Goal: Task Accomplishment & Management: Complete application form

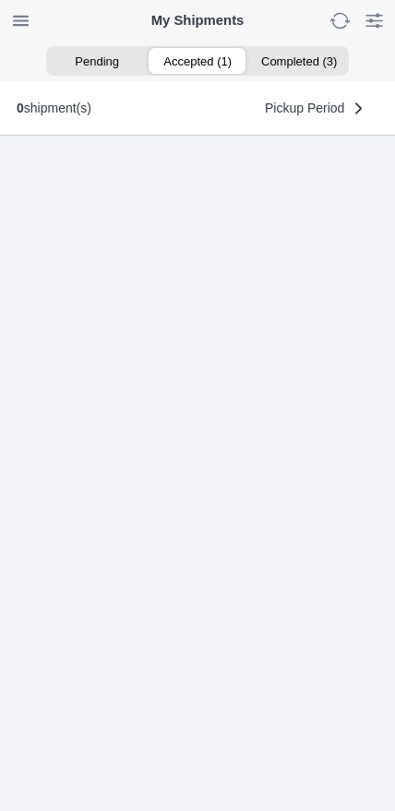
click at [215, 64] on ion-segment-button "Accepted (1)" at bounding box center [197, 61] width 101 height 26
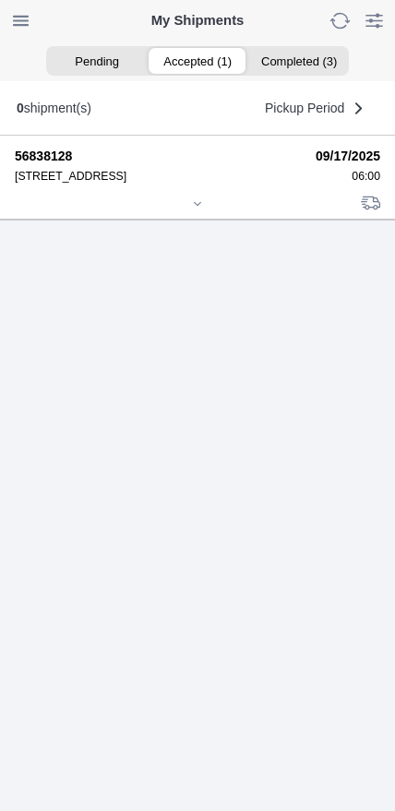
click at [192, 210] on icon at bounding box center [197, 203] width 11 height 11
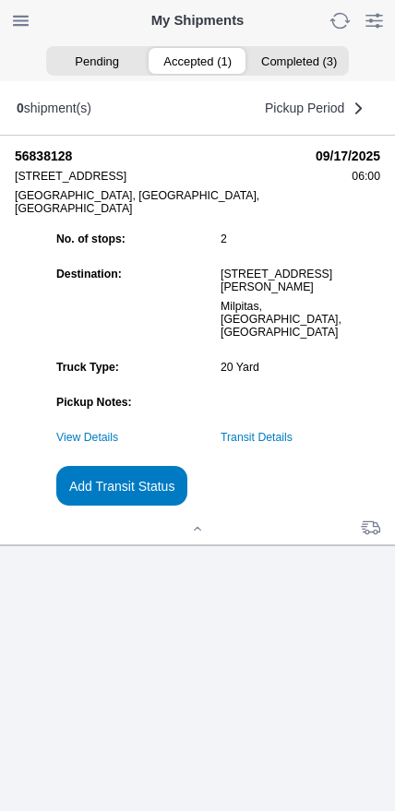
click at [291, 444] on link "Transit Details" at bounding box center [257, 437] width 72 height 13
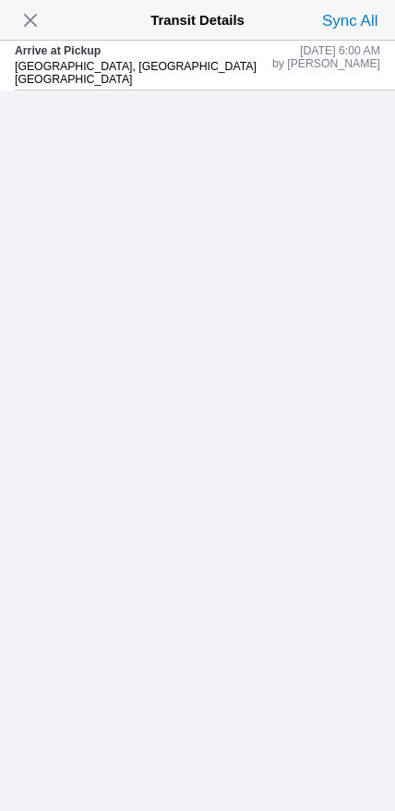
click at [36, 17] on span "button" at bounding box center [31, 20] width 26 height 26
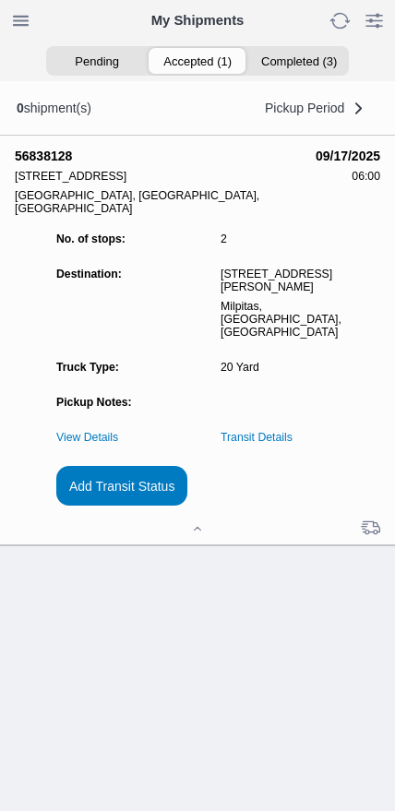
click at [0, 0] on slot "Add Transit Status" at bounding box center [0, 0] width 0 height 0
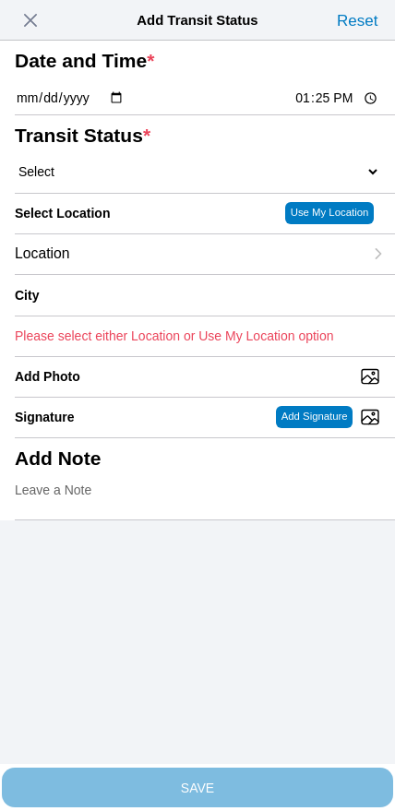
click at [326, 108] on input "13:25" at bounding box center [337, 98] width 87 height 19
type input "06:30"
click at [105, 180] on select "Select Arrive at Drop Off Arrive at Pickup Break Start Break Stop Depart Drop O…" at bounding box center [198, 171] width 366 height 17
select select "DPTPULOC"
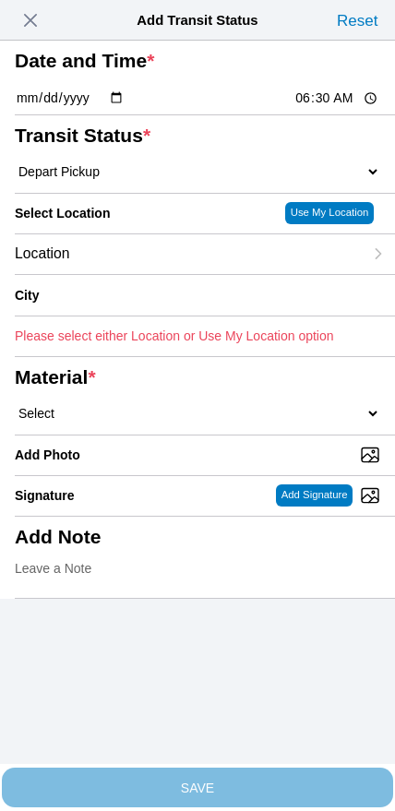
click at [138, 274] on div "Location" at bounding box center [189, 254] width 348 height 40
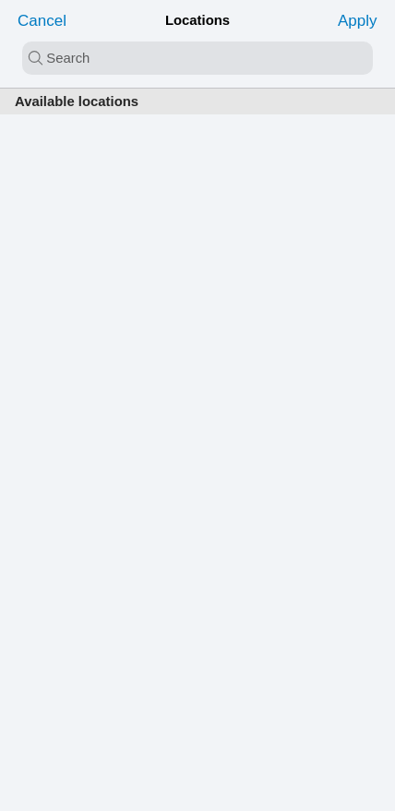
click at [159, 54] on input "search text" at bounding box center [197, 58] width 351 height 33
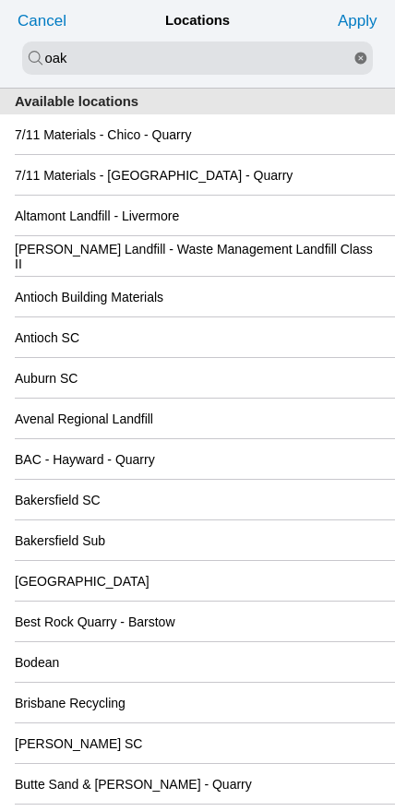
type input "oak"
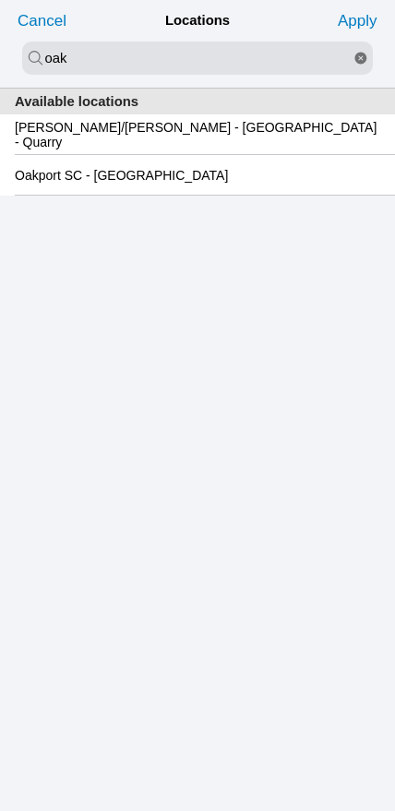
click at [0, 0] on slot "Oakport SC - [GEOGRAPHIC_DATA]" at bounding box center [0, 0] width 0 height 0
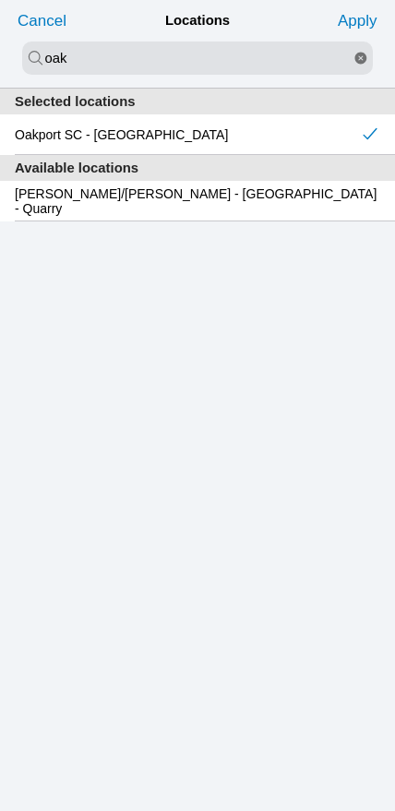
click at [0, 0] on slot "Apply" at bounding box center [0, 0] width 0 height 0
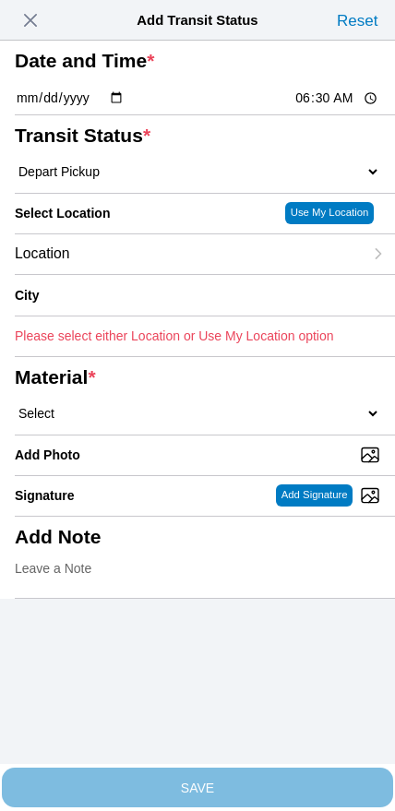
type input "[GEOGRAPHIC_DATA]"
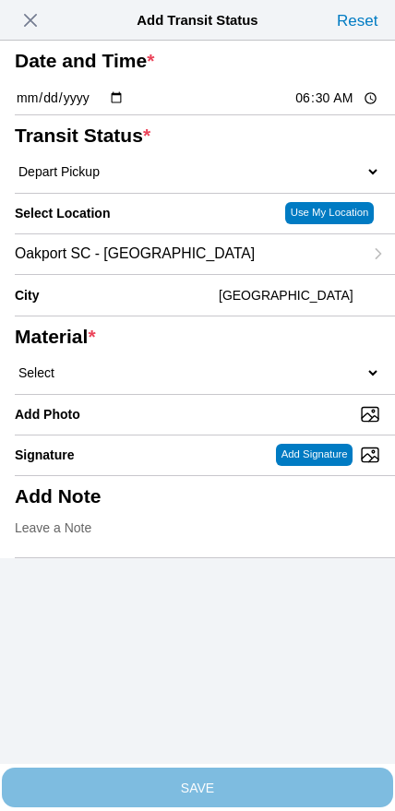
click at [211, 381] on select "Select 1" x 3" Rock 1" x 4" Rock 2" x 4" Rock Asphalt Cold Patch Backfill Spec …" at bounding box center [198, 373] width 366 height 17
select select "708654"
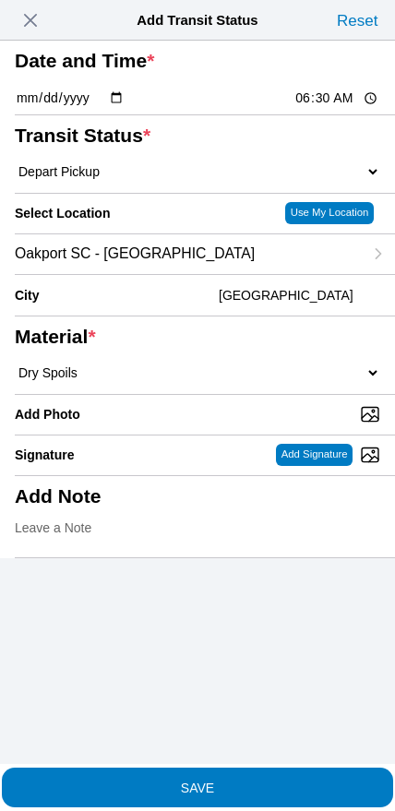
click at [223, 782] on span "SAVE" at bounding box center [198, 787] width 366 height 13
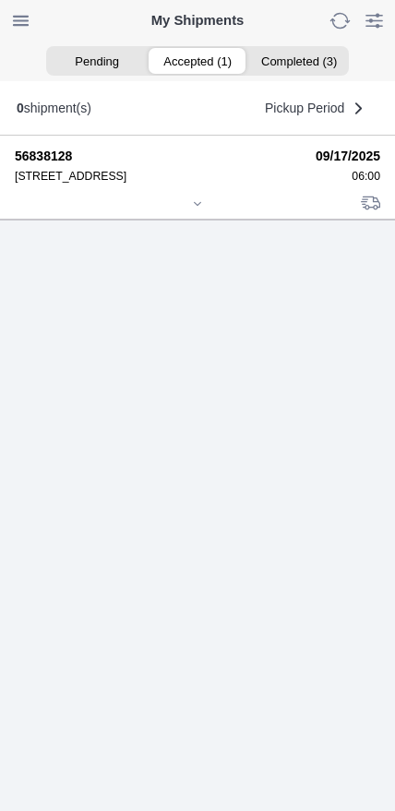
click at [198, 210] on icon at bounding box center [197, 203] width 11 height 11
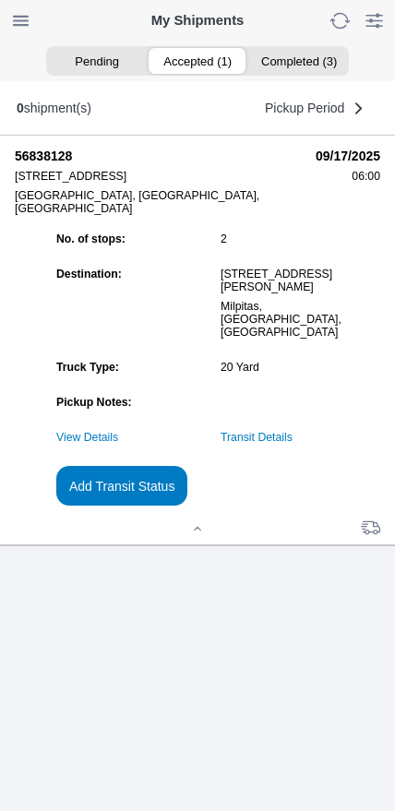
click at [0, 0] on slot "Add Transit Status" at bounding box center [0, 0] width 0 height 0
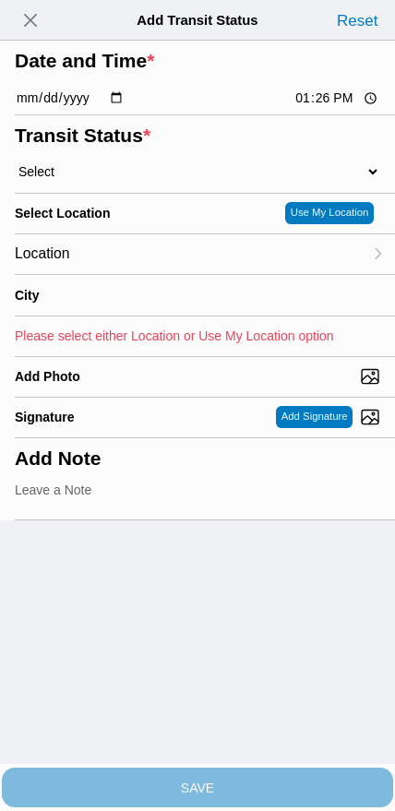
click at [313, 108] on input "13:26" at bounding box center [337, 98] width 87 height 19
type input "08:30"
click at [116, 180] on select "Select Arrive at Drop Off Arrive at Pickup Break Start Break Stop Depart Drop O…" at bounding box center [198, 171] width 366 height 17
select select "DPTDLVLOC"
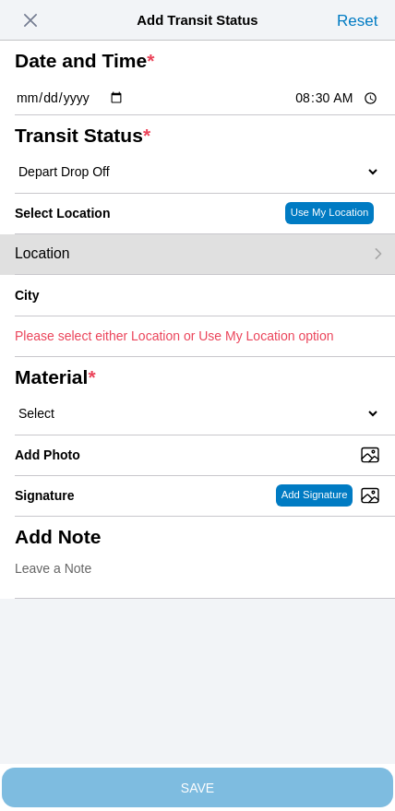
click at [151, 274] on div "Location" at bounding box center [189, 254] width 348 height 40
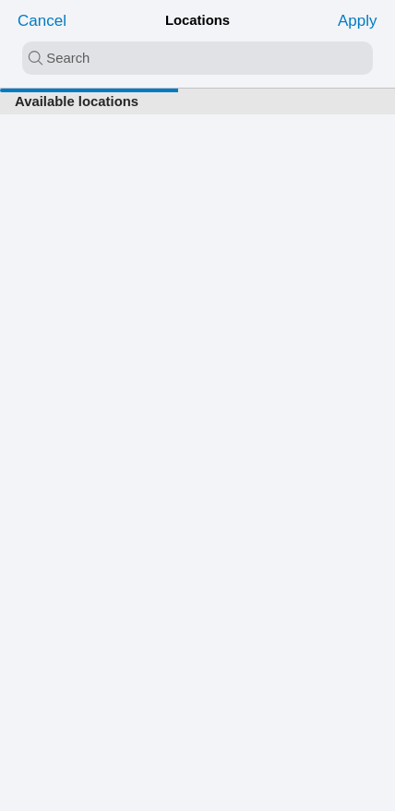
click at [172, 67] on input "search text" at bounding box center [197, 58] width 351 height 33
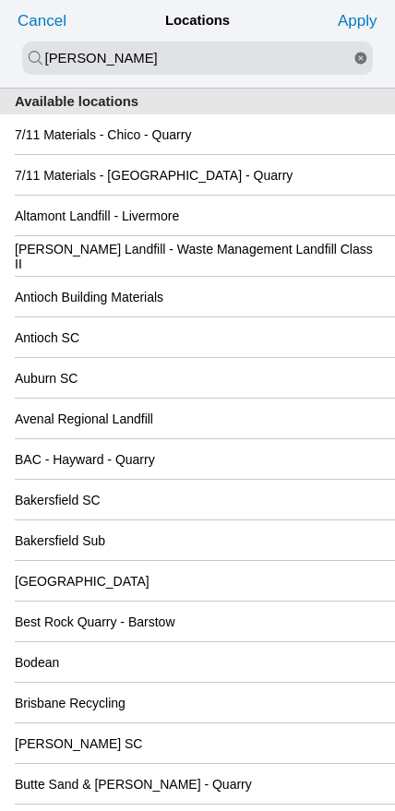
type input "[PERSON_NAME]"
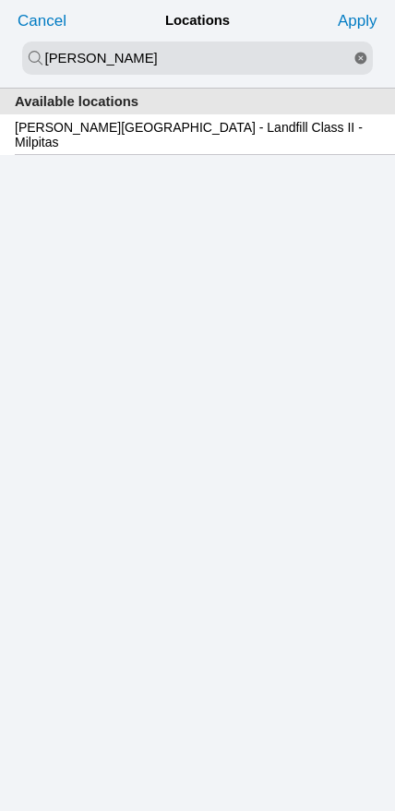
click at [0, 0] on slot "[PERSON_NAME][GEOGRAPHIC_DATA] - Landfill Class II - Milpitas" at bounding box center [0, 0] width 0 height 0
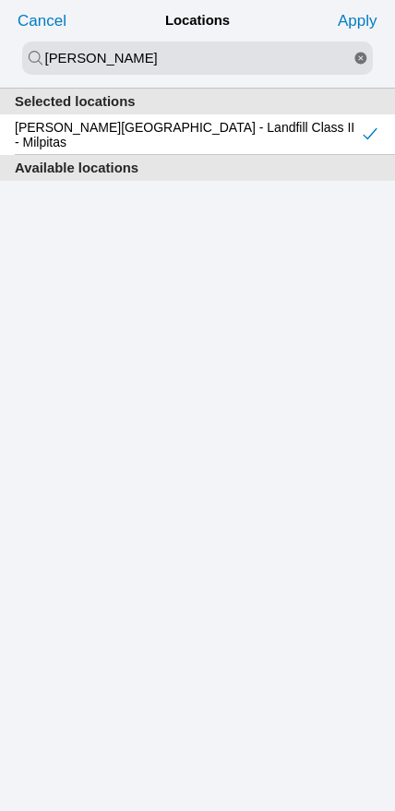
click at [0, 0] on slot "Apply" at bounding box center [0, 0] width 0 height 0
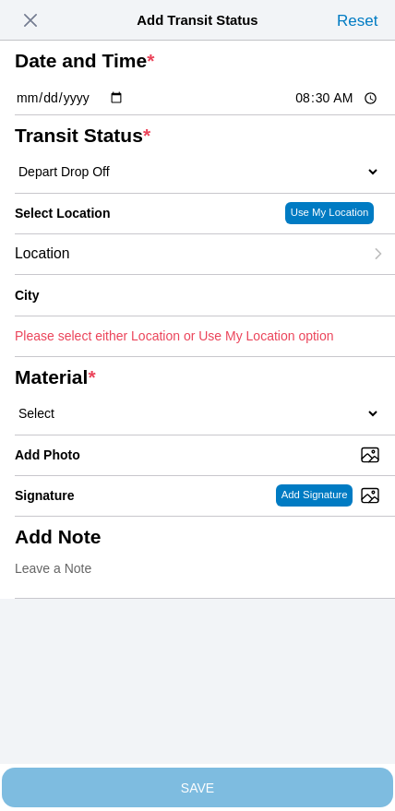
type input "Milpitas"
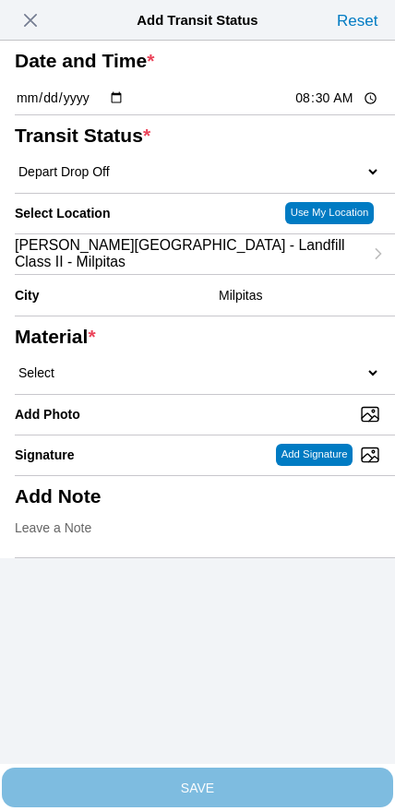
click at [227, 381] on select "Select 1" x 3" Rock 1" x 4" Rock 2" x 4" Rock Asphalt Cold Patch Backfill Spec …" at bounding box center [198, 373] width 366 height 17
select select "708654"
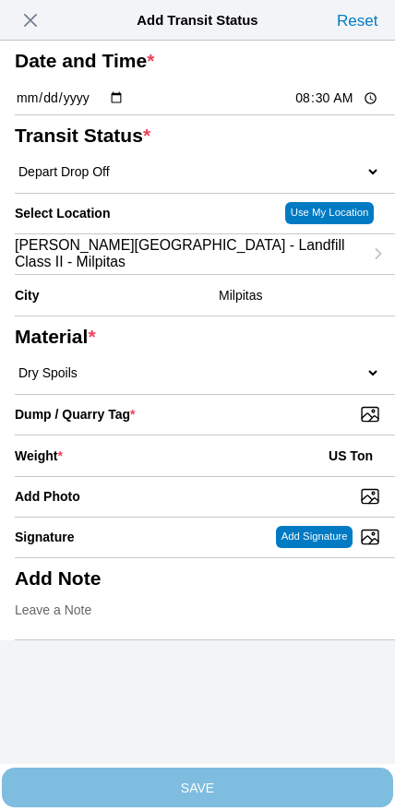
click at [270, 425] on input "Dump / Quarry Tag *" at bounding box center [205, 414] width 380 height 20
type input "C:\fakepath\image.jpg"
click at [151, 476] on div "Weight * US Ton" at bounding box center [198, 456] width 366 height 41
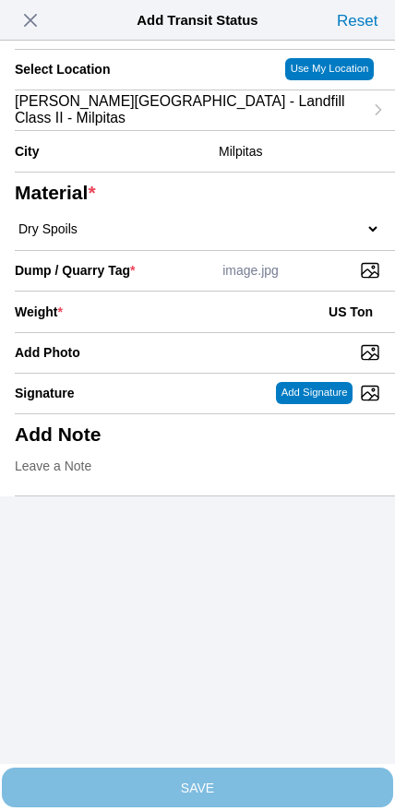
scroll to position [166, 0]
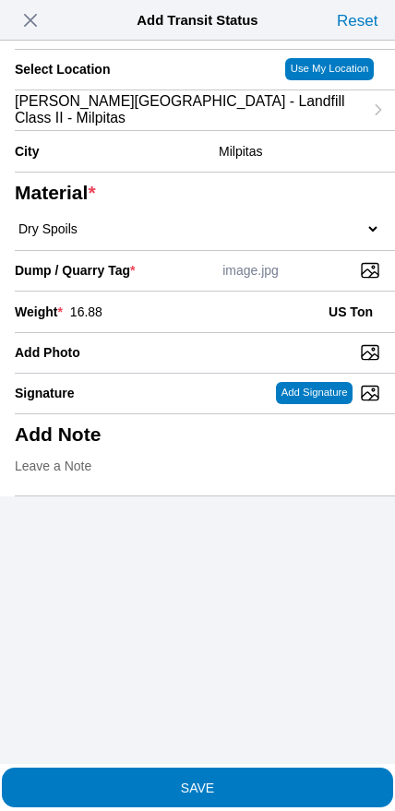
type input "16.88"
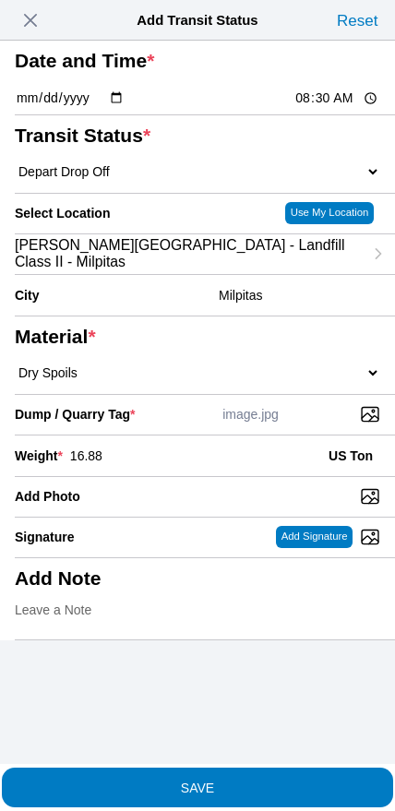
scroll to position [0, 0]
click at [0, 0] on slot "SAVE" at bounding box center [0, 0] width 0 height 0
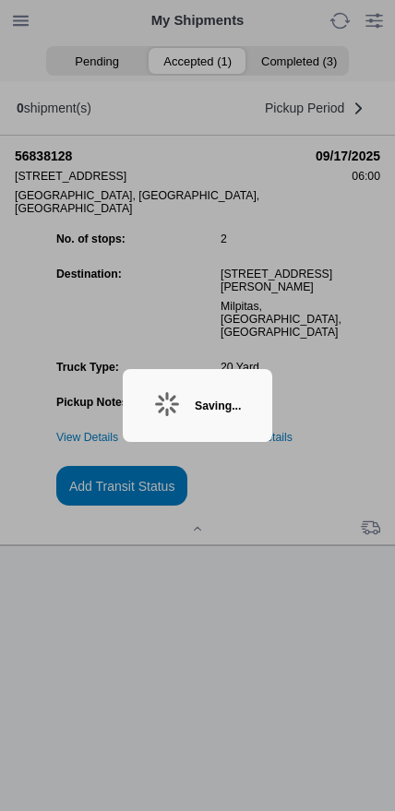
click at [201, 405] on div "Saving..." at bounding box center [218, 406] width 46 height 13
click at [217, 406] on div "Saving..." at bounding box center [218, 406] width 46 height 13
click at [238, 404] on div "Saving..." at bounding box center [218, 406] width 46 height 13
click at [377, 780] on ion-backdrop at bounding box center [197, 405] width 395 height 811
click at [195, 412] on div "Saving..." at bounding box center [218, 406] width 46 height 13
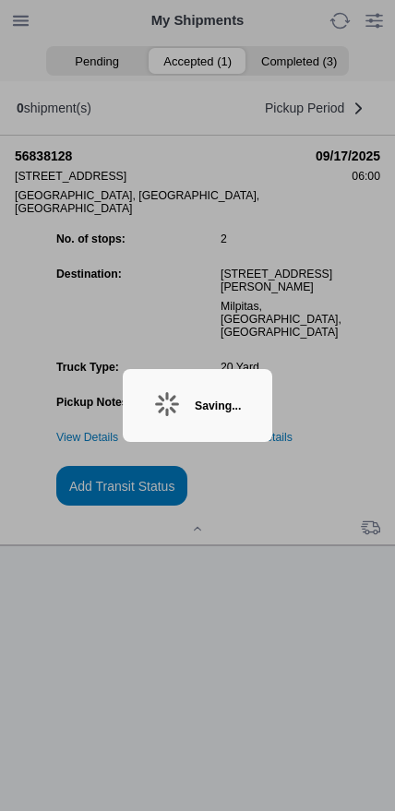
click at [168, 413] on div "Saving..." at bounding box center [198, 405] width 150 height 73
click at [174, 408] on div "Saving..." at bounding box center [198, 405] width 150 height 73
click at [195, 413] on div "Saving..." at bounding box center [218, 406] width 46 height 13
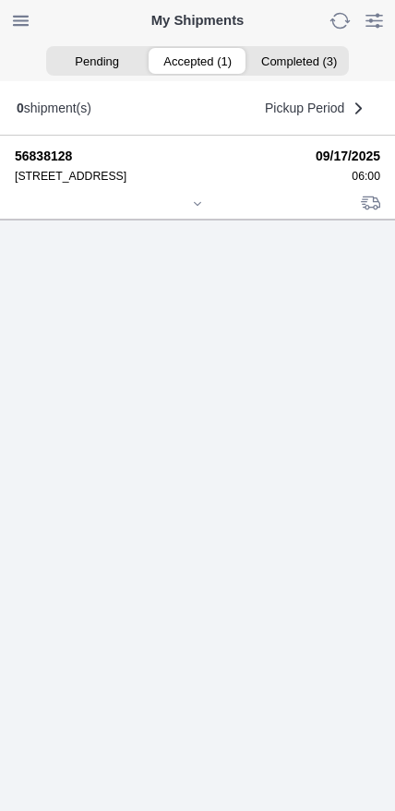
click at [192, 210] on icon at bounding box center [197, 203] width 11 height 11
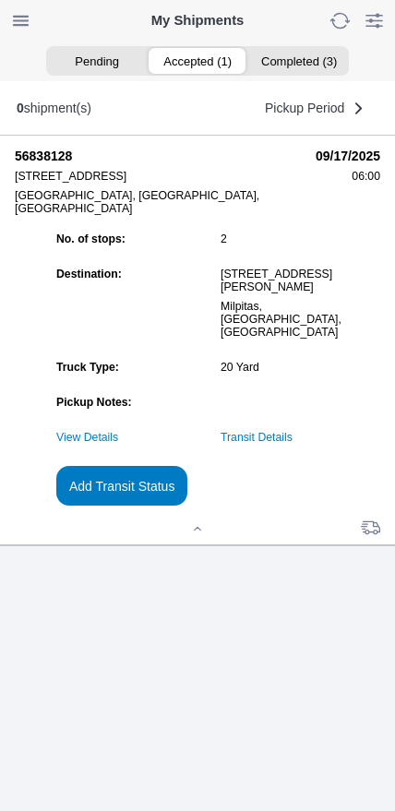
click at [281, 444] on link "Transit Details" at bounding box center [257, 437] width 72 height 13
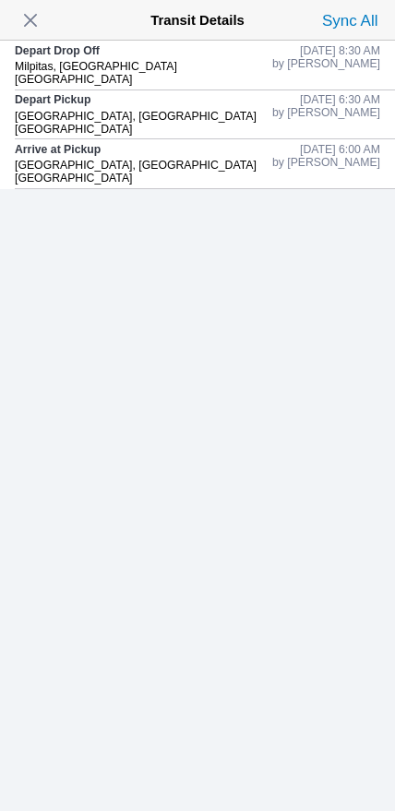
click at [33, 28] on span "button" at bounding box center [31, 20] width 26 height 26
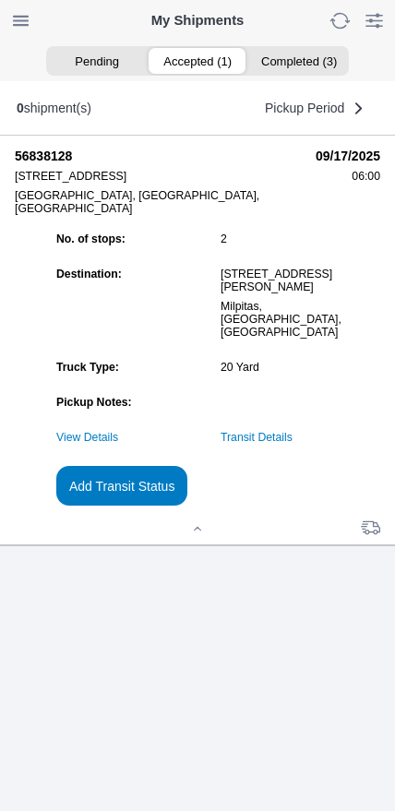
click at [0, 0] on slot "Add Transit Status" at bounding box center [0, 0] width 0 height 0
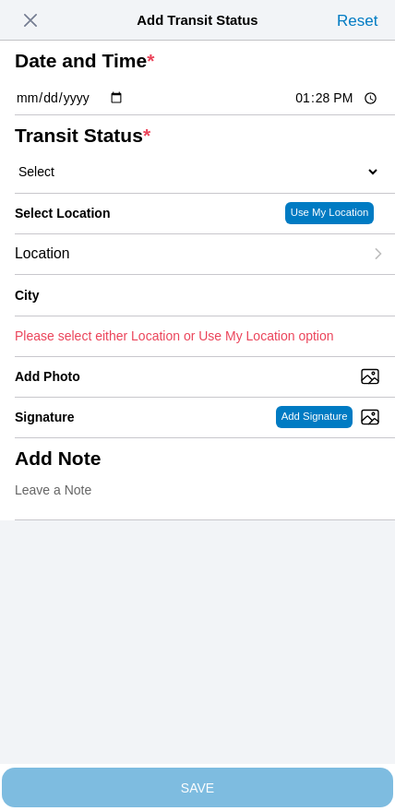
click at [323, 108] on input "13:28" at bounding box center [337, 98] width 87 height 19
type input "09:35"
click at [106, 180] on select "Select Arrive at Drop Off Arrive at Pickup Break Start Break Stop Depart Drop O…" at bounding box center [198, 171] width 366 height 17
select select "DPTPULOC"
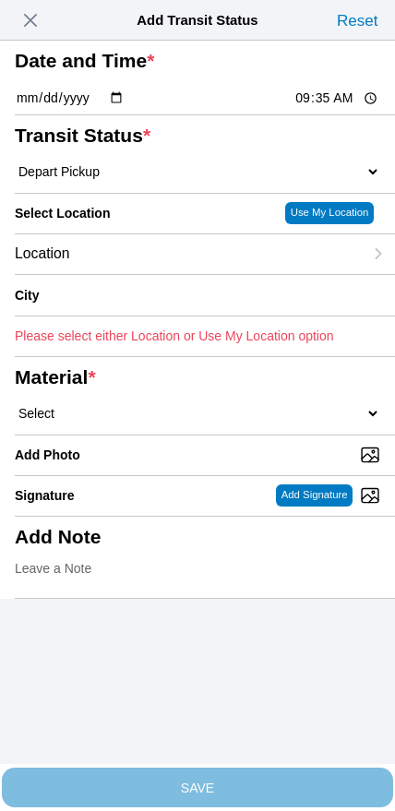
click at [136, 274] on div "Location" at bounding box center [189, 254] width 348 height 40
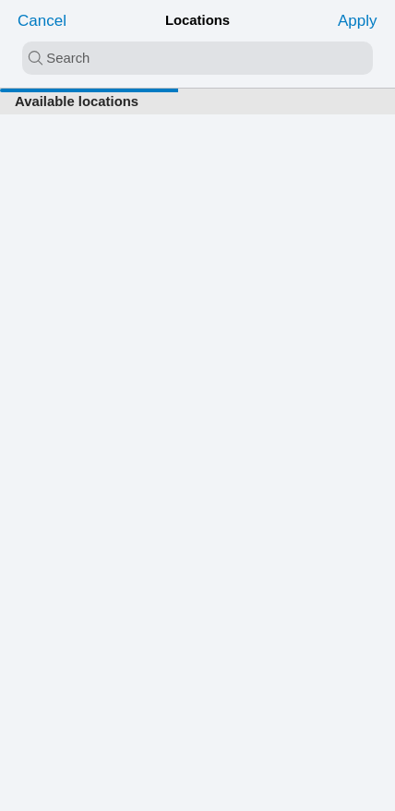
click at [169, 53] on input "search text" at bounding box center [197, 58] width 351 height 33
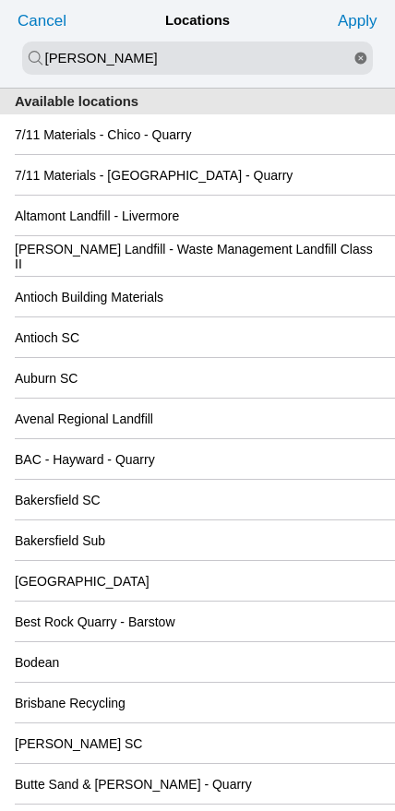
type input "[PERSON_NAME]"
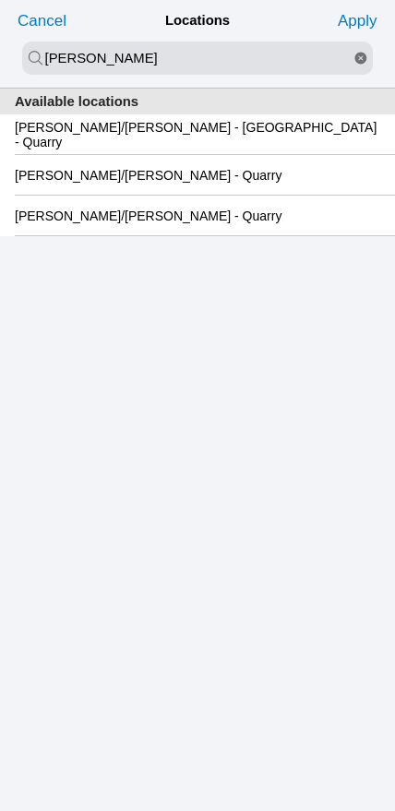
click at [0, 0] on slot "[PERSON_NAME]/[PERSON_NAME] - [GEOGRAPHIC_DATA] - Quarry" at bounding box center [0, 0] width 0 height 0
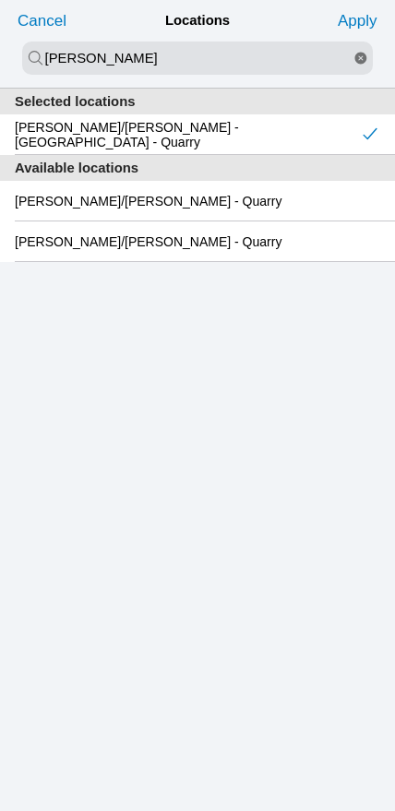
click at [0, 0] on slot "Apply" at bounding box center [0, 0] width 0 height 0
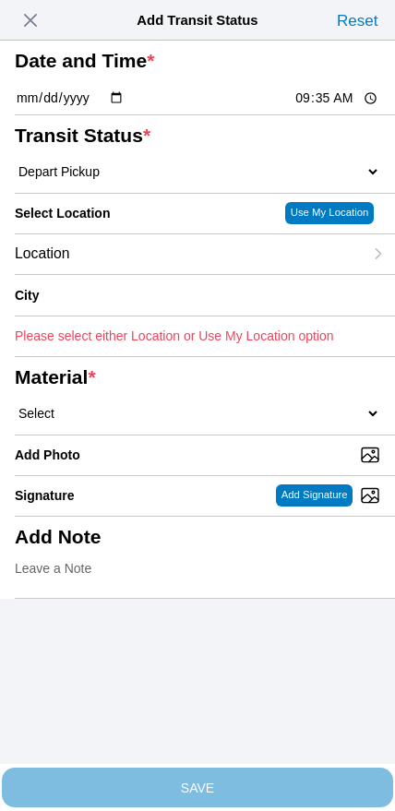
type input "[GEOGRAPHIC_DATA]"
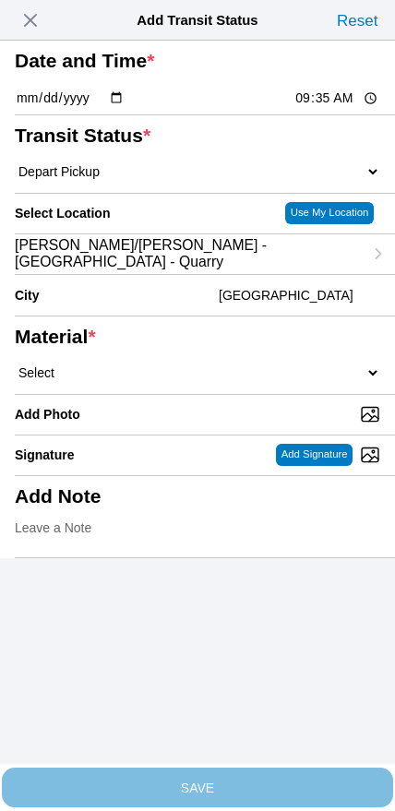
click at [211, 381] on select "Select 1" x 3" Rock 1" x 4" Rock 2" x 4" Rock Asphalt Cold Patch Backfill Spec …" at bounding box center [198, 373] width 366 height 17
select select "708651"
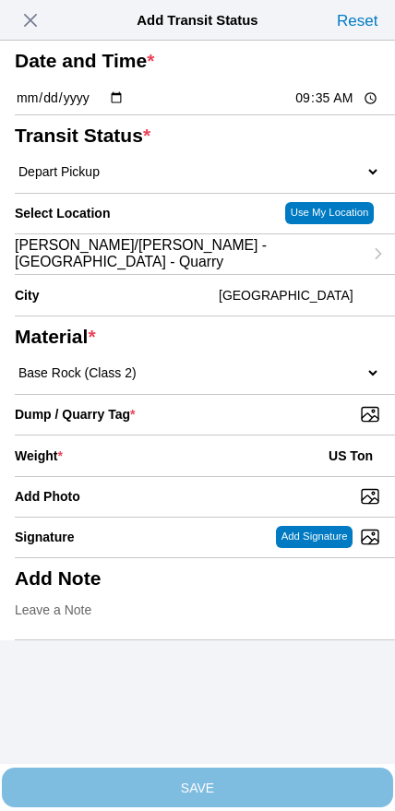
click at [260, 425] on input "Dump / Quarry Tag *" at bounding box center [205, 414] width 380 height 20
type input "C:\fakepath\image.jpg"
click at [188, 476] on div "Weight * US Ton" at bounding box center [198, 456] width 366 height 41
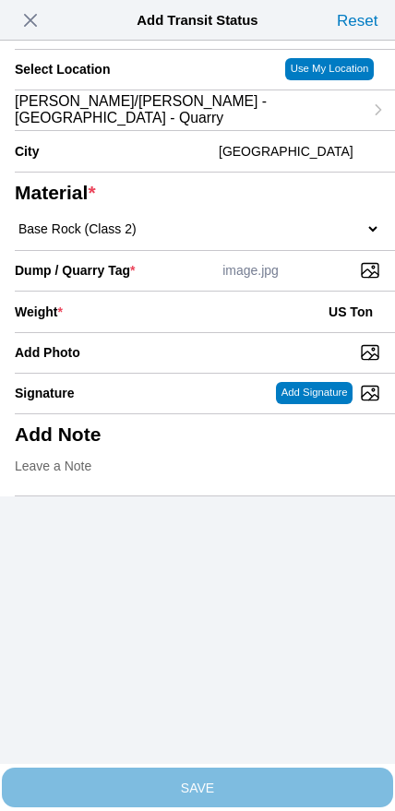
scroll to position [166, 0]
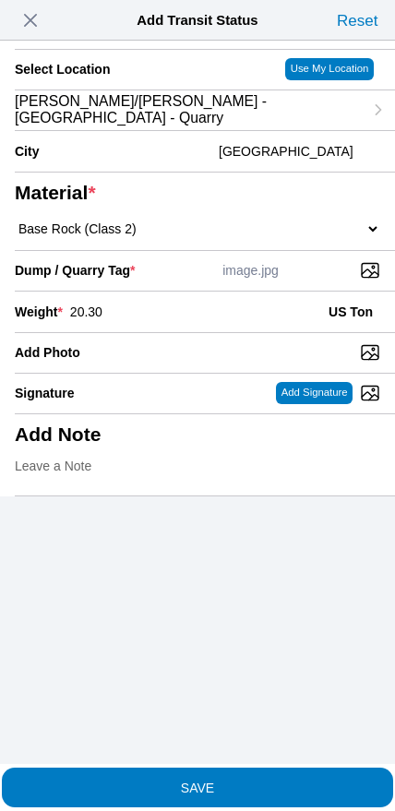
type input "20.30"
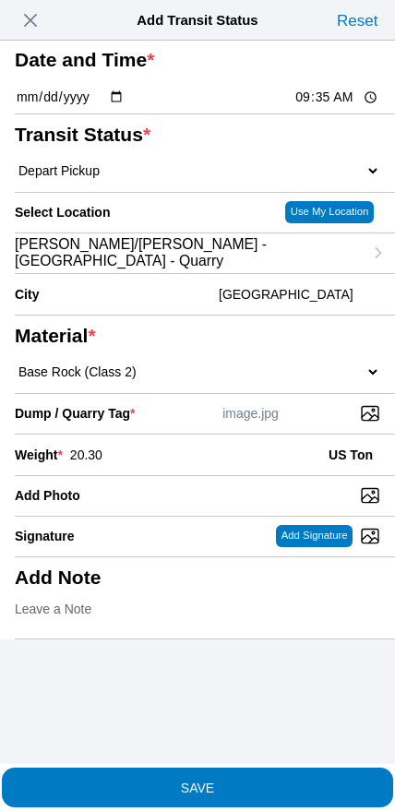
scroll to position [79, 0]
click at [0, 0] on slot "SAVE" at bounding box center [0, 0] width 0 height 0
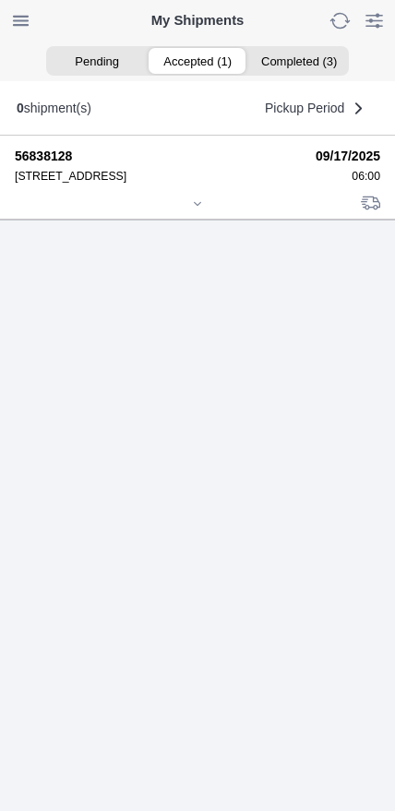
click at [196, 205] on icon at bounding box center [198, 203] width 6 height 3
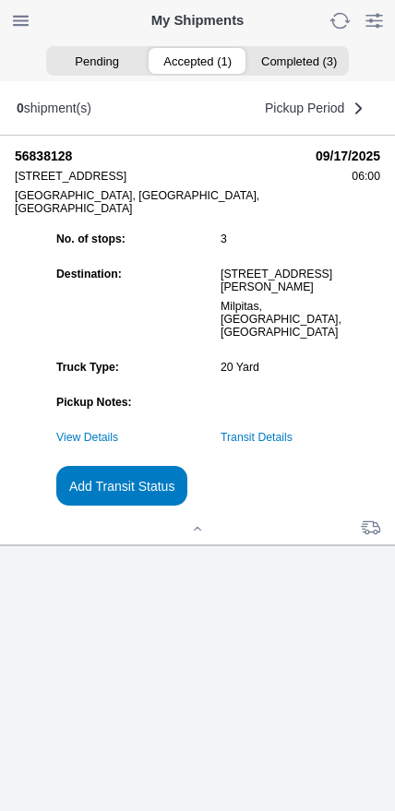
click at [0, 0] on slot "Add Transit Status" at bounding box center [0, 0] width 0 height 0
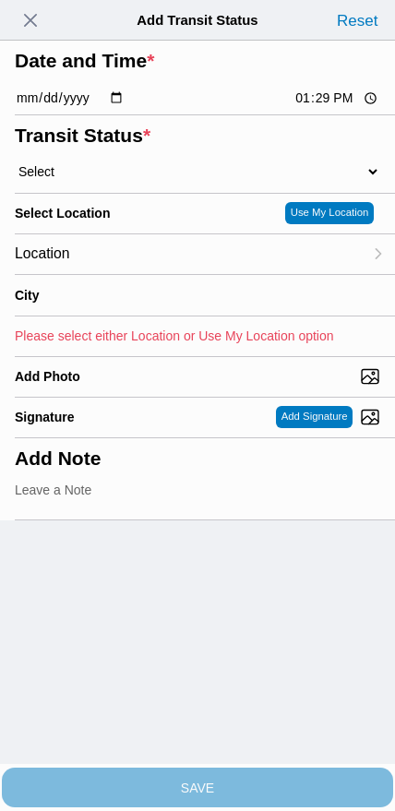
click at [307, 108] on input "13:29" at bounding box center [337, 98] width 87 height 19
type input "10:10"
click at [124, 180] on select "Select Arrive at Drop Off Arrive at Pickup Break Start Break Stop Depart Drop O…" at bounding box center [198, 171] width 366 height 17
select select "DPTDLVLOC"
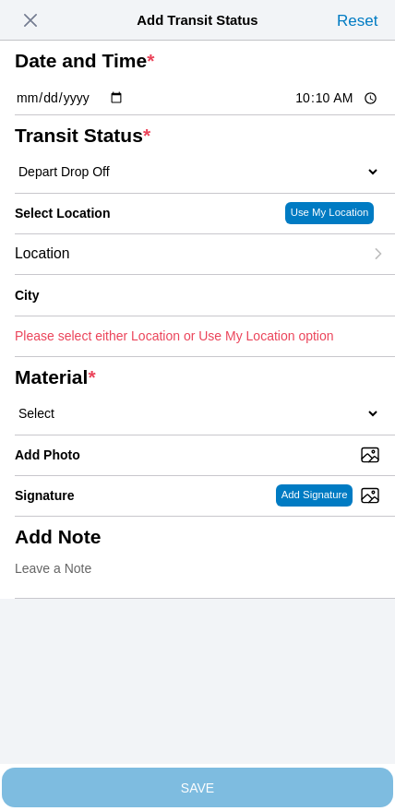
click at [137, 274] on div "Location" at bounding box center [189, 254] width 348 height 40
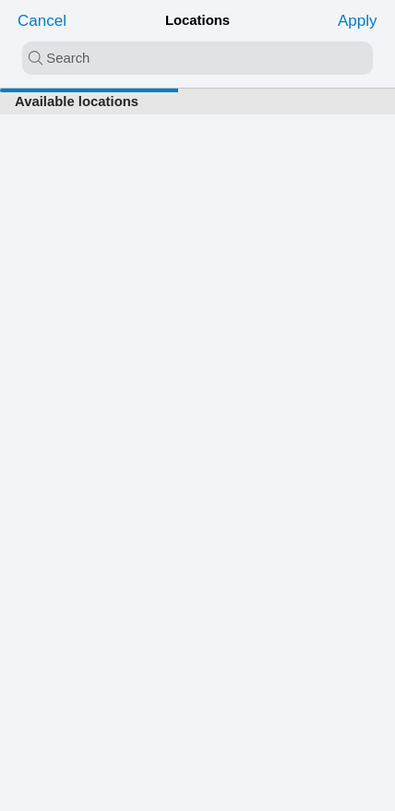
click at [182, 61] on input "search text" at bounding box center [197, 58] width 351 height 33
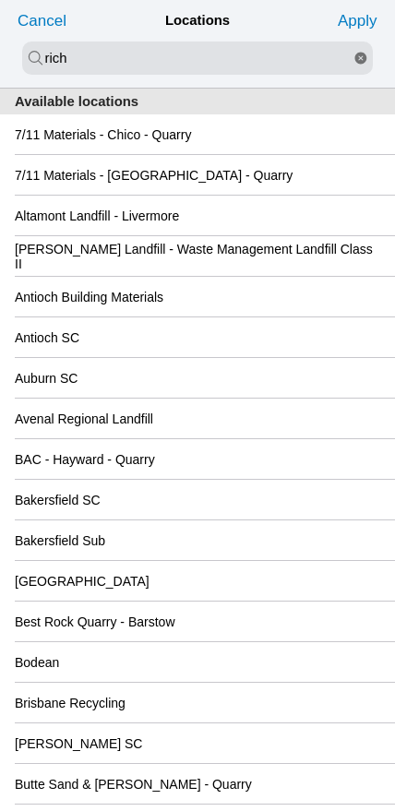
type input "rich"
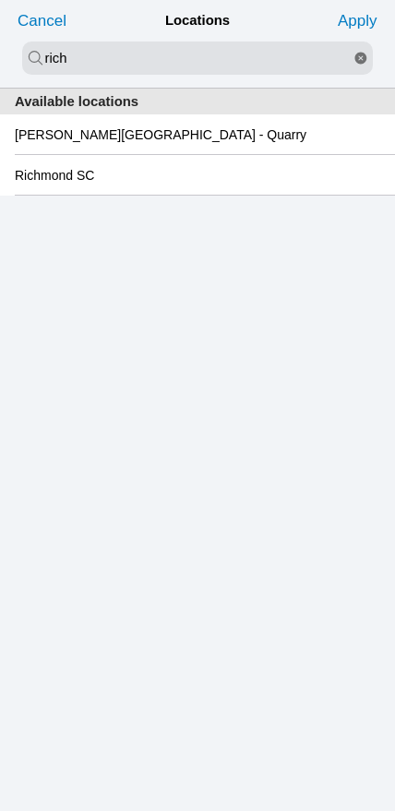
click at [141, 184] on div "Richmond SC" at bounding box center [198, 175] width 366 height 40
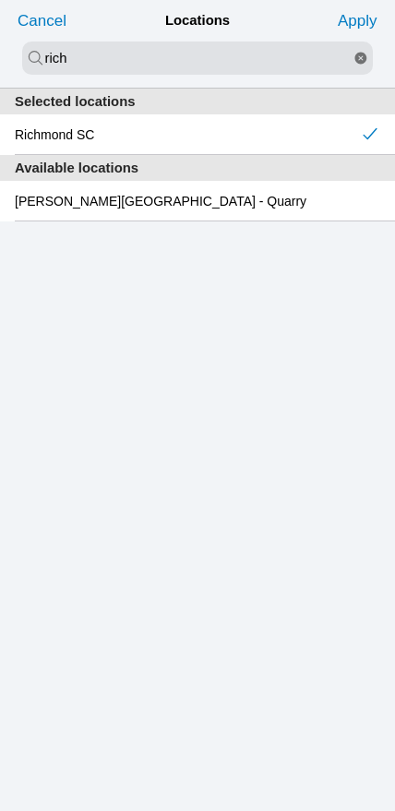
click at [0, 0] on slot "Apply" at bounding box center [0, 0] width 0 height 0
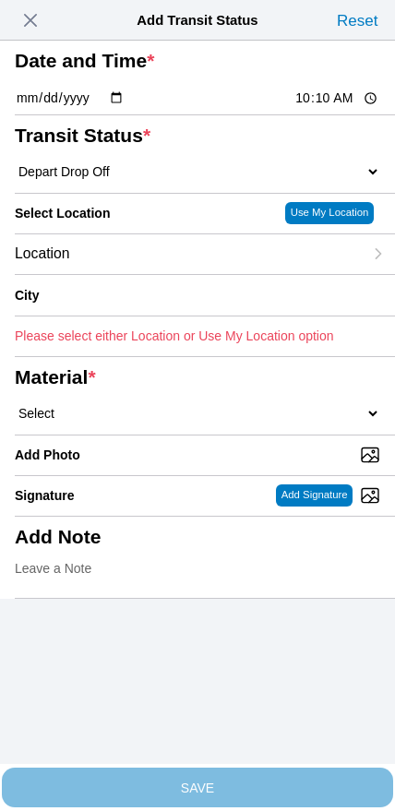
type input "[GEOGRAPHIC_DATA]"
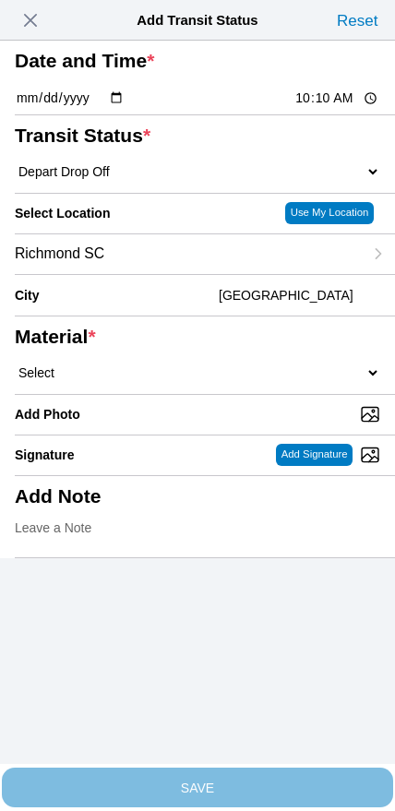
click at [210, 381] on select "Select 1" x 3" Rock 1" x 4" Rock 2" x 4" Rock Asphalt Cold Patch Backfill Spec …" at bounding box center [198, 373] width 366 height 17
select select "708651"
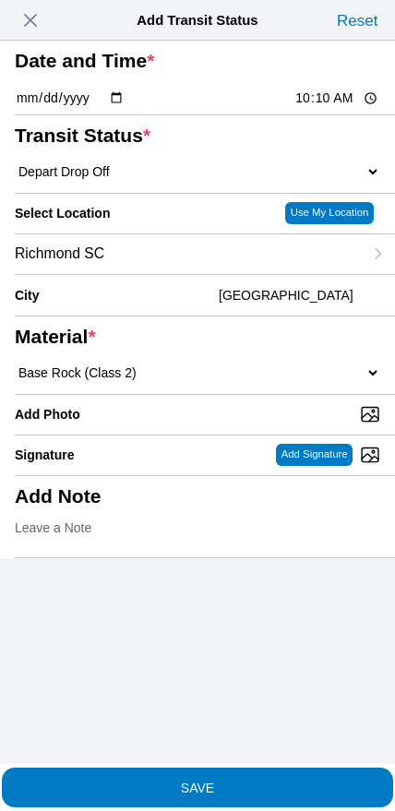
click at [215, 425] on input "Add Photo" at bounding box center [205, 414] width 380 height 20
type input "C:\fakepath\image.jpg"
click at [250, 781] on span "SAVE" at bounding box center [198, 787] width 366 height 13
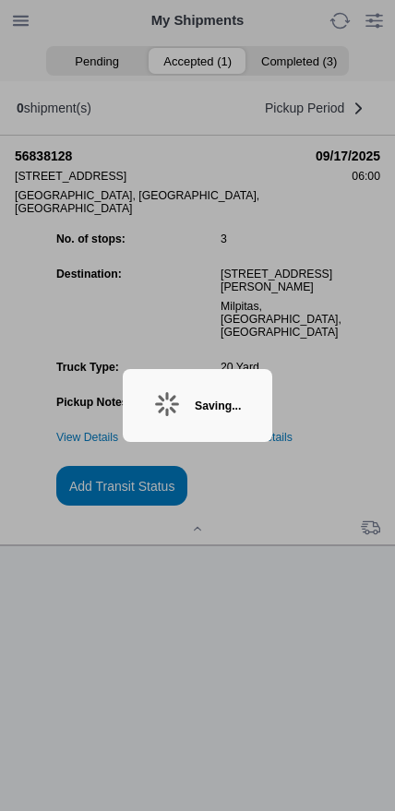
click at [234, 404] on div "Saving..." at bounding box center [218, 406] width 46 height 13
click at [238, 410] on div "Saving..." at bounding box center [218, 406] width 46 height 13
click at [230, 406] on div "Saving..." at bounding box center [218, 406] width 46 height 13
click at [241, 400] on div "Saving..." at bounding box center [218, 406] width 46 height 13
click at [206, 413] on div "Saving..." at bounding box center [218, 406] width 46 height 13
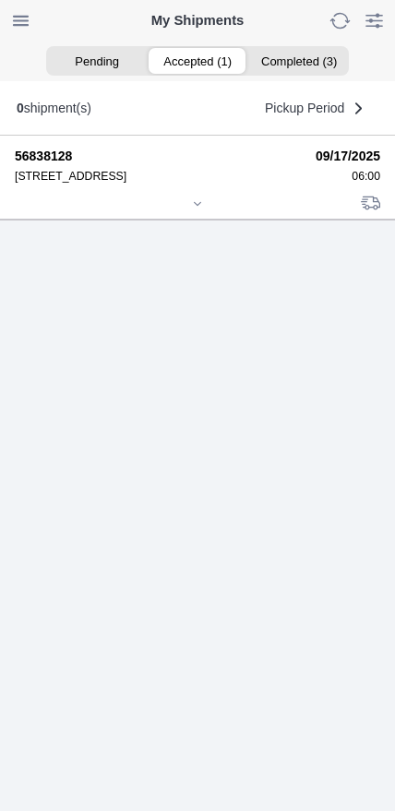
click at [186, 212] on div at bounding box center [198, 205] width 366 height 14
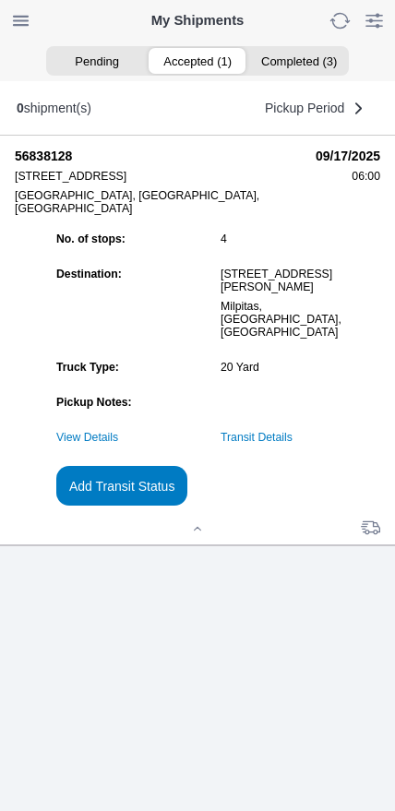
click at [293, 444] on link "Transit Details" at bounding box center [257, 437] width 72 height 13
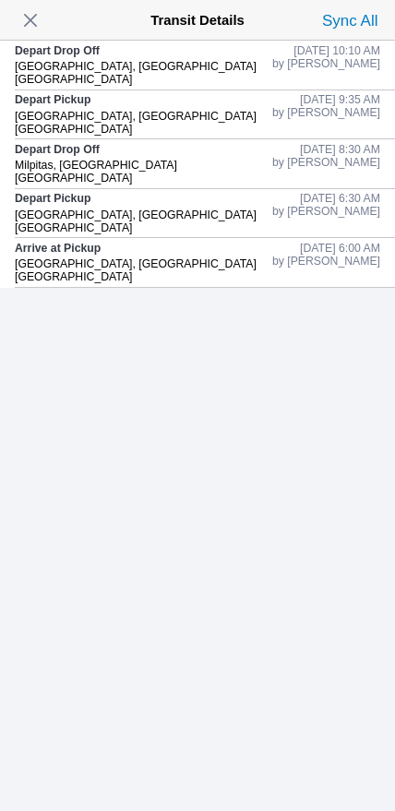
click at [36, 21] on span "button" at bounding box center [31, 20] width 26 height 26
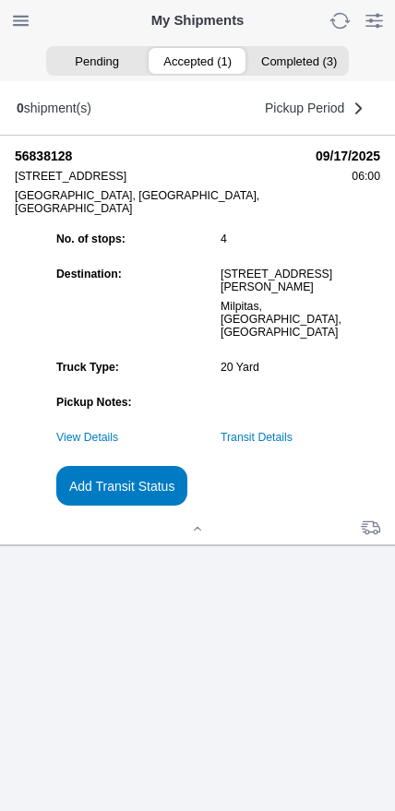
click at [0, 0] on slot "Add Transit Status" at bounding box center [0, 0] width 0 height 0
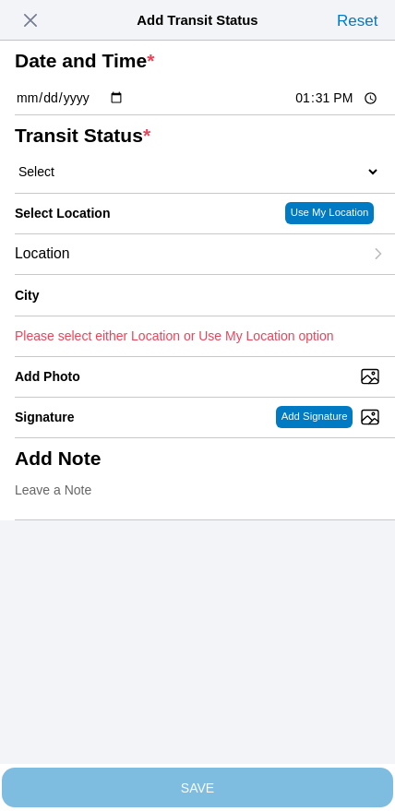
click at [311, 108] on input "13:31" at bounding box center [337, 98] width 87 height 19
type input "10:50"
click at [113, 180] on select "Select Arrive at Drop Off Arrive at Pickup Break Start Break Stop Depart Drop O…" at bounding box center [198, 171] width 366 height 17
select select "DPTPULOC"
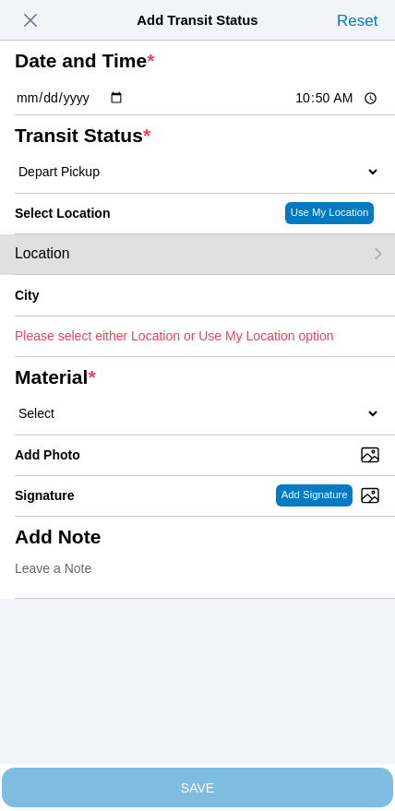
click at [121, 274] on div "Location" at bounding box center [189, 254] width 348 height 40
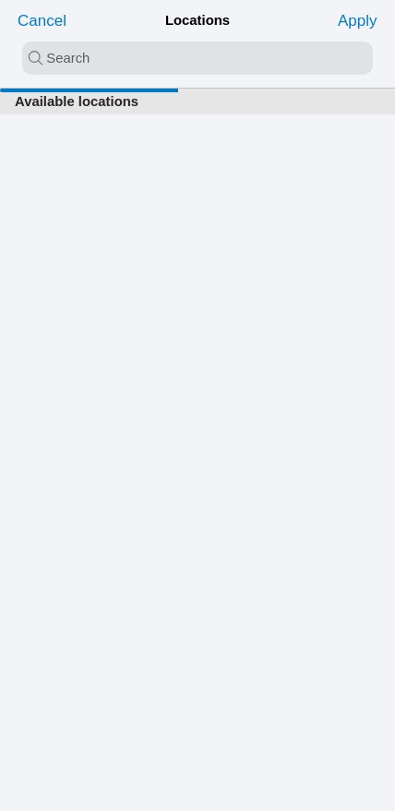
click at [190, 54] on input "search text" at bounding box center [197, 58] width 351 height 33
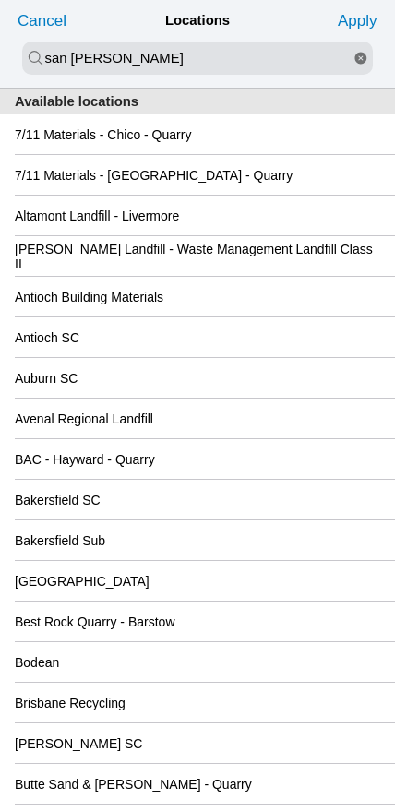
type input "san [PERSON_NAME]"
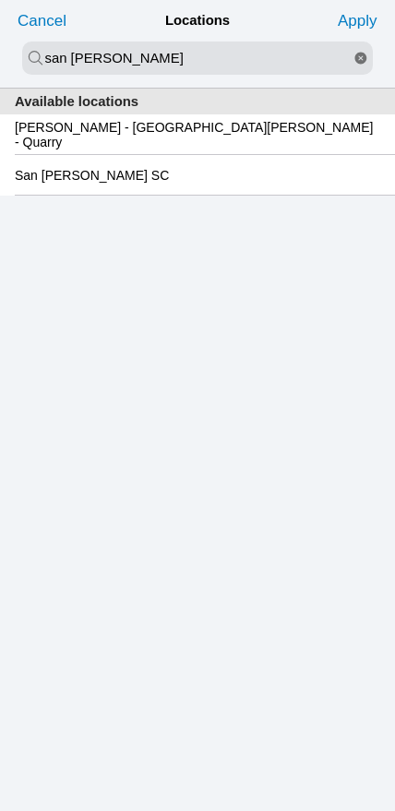
click at [0, 0] on slot "San [PERSON_NAME] SC" at bounding box center [0, 0] width 0 height 0
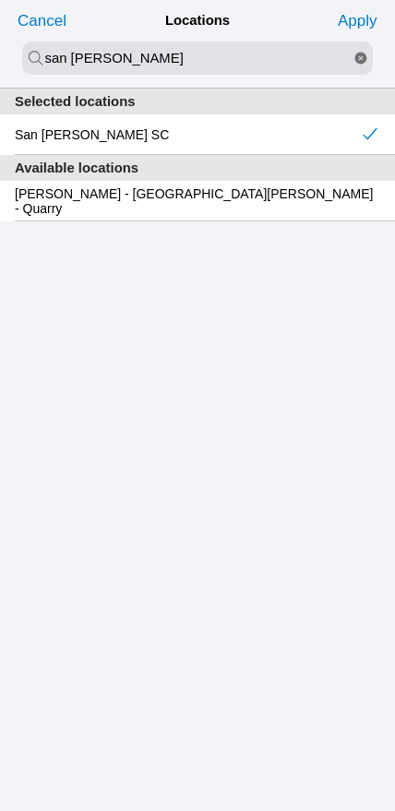
click at [0, 0] on slot "Apply" at bounding box center [0, 0] width 0 height 0
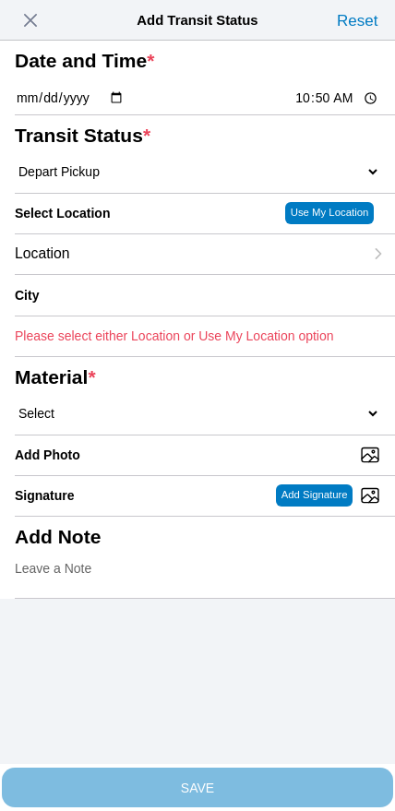
type input "[GEOGRAPHIC_DATA][PERSON_NAME]"
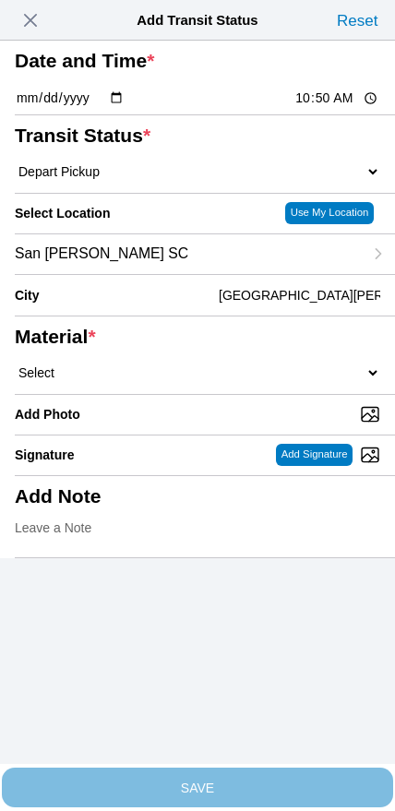
click at [242, 381] on select "Select 1" x 3" Rock 1" x 4" Rock 2" x 4" Rock Asphalt Cold Patch Backfill Spec …" at bounding box center [198, 373] width 366 height 17
select select "708654"
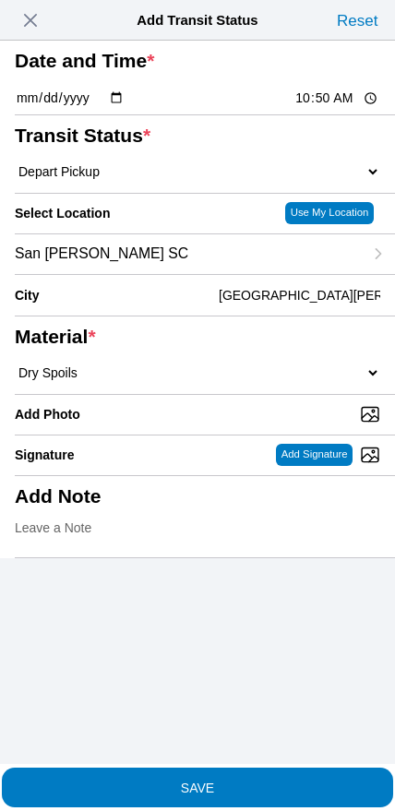
click at [0, 0] on slot "SAVE" at bounding box center [0, 0] width 0 height 0
